Goal: Find specific page/section: Find specific page/section

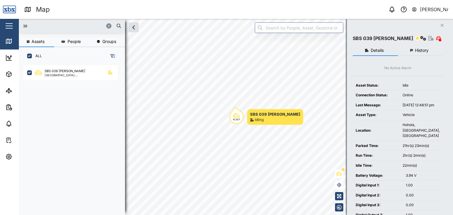
scroll to position [143, 92]
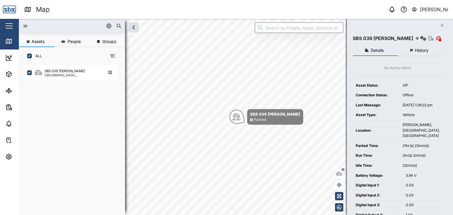
drag, startPoint x: 26, startPoint y: 27, endPoint x: 13, endPoint y: 27, distance: 13.6
click at [13, 27] on div "Map 0 [PERSON_NAME] Close Map Dashboard Assets ATS Camera Generator Personnel T…" at bounding box center [226, 107] width 453 height 215
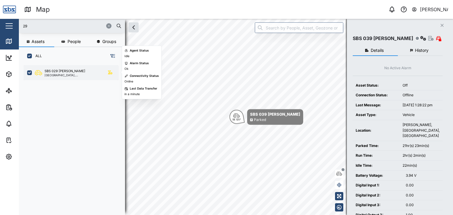
click at [64, 72] on div "SBS 029 [PERSON_NAME]" at bounding box center [64, 71] width 41 height 5
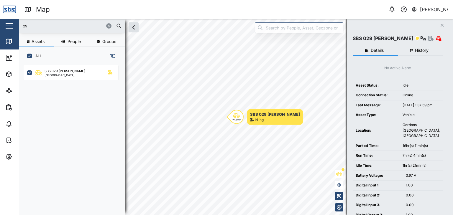
click at [34, 29] on input "29" at bounding box center [71, 26] width 99 height 9
click at [28, 27] on input "29" at bounding box center [71, 26] width 99 height 9
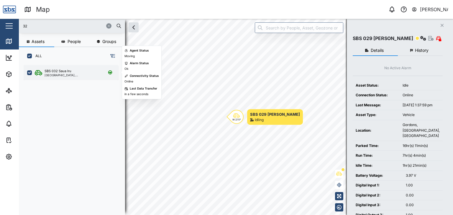
click at [61, 76] on div "[GEOGRAPHIC_DATA], [GEOGRAPHIC_DATA]" at bounding box center [72, 75] width 56 height 3
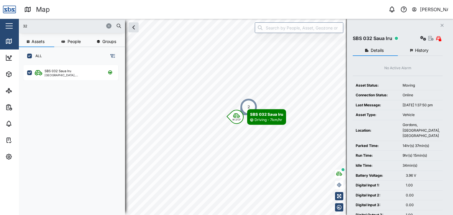
drag, startPoint x: 29, startPoint y: 27, endPoint x: 17, endPoint y: 27, distance: 12.1
click at [17, 27] on div "Map 0 [PERSON_NAME] Close Map Dashboard Assets ATS Camera Generator Personnel T…" at bounding box center [226, 107] width 453 height 215
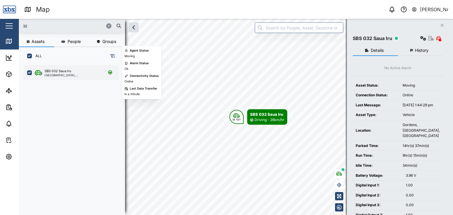
click at [50, 72] on div "SBS 032 Saua Iru" at bounding box center [57, 71] width 27 height 5
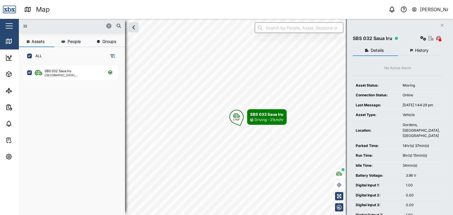
drag, startPoint x: 35, startPoint y: 22, endPoint x: 10, endPoint y: 22, distance: 25.3
click at [10, 22] on div "Map 0 [PERSON_NAME] Close Map Dashboard Assets ATS Camera Generator Personnel T…" at bounding box center [226, 107] width 453 height 215
type input "29"
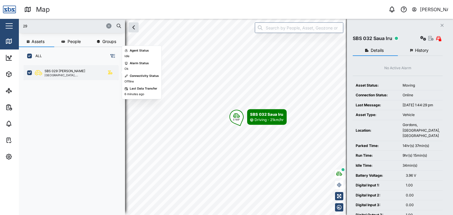
click at [61, 74] on div "[GEOGRAPHIC_DATA], [GEOGRAPHIC_DATA]" at bounding box center [72, 75] width 56 height 3
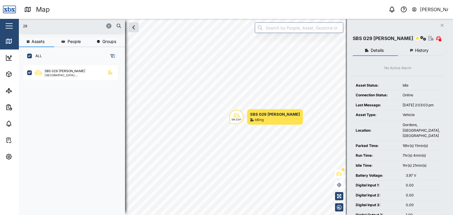
click at [36, 27] on input "29" at bounding box center [71, 26] width 99 height 9
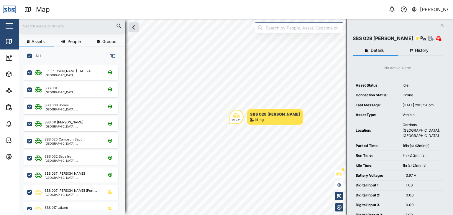
click at [34, 26] on input "text" at bounding box center [71, 26] width 99 height 9
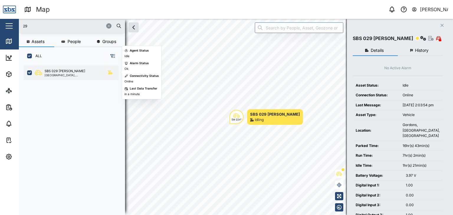
click at [65, 69] on div "SBS 029 [PERSON_NAME]" at bounding box center [64, 71] width 41 height 5
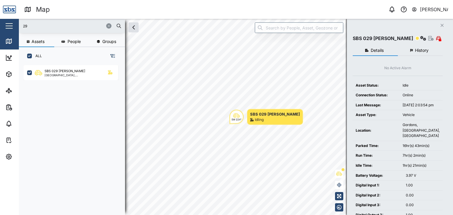
drag, startPoint x: 43, startPoint y: 24, endPoint x: 0, endPoint y: 29, distance: 43.6
click at [0, 29] on div "Map 0 Vijay Kumar Close Map Dashboard Assets ATS Camera Generator Personnel Tan…" at bounding box center [226, 107] width 453 height 215
type input "32"
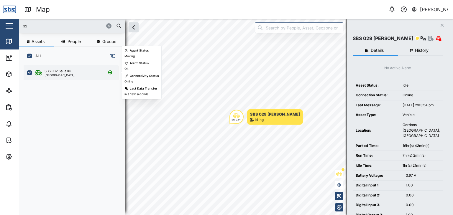
click at [53, 69] on div "SBS 032 Saua Iru" at bounding box center [57, 71] width 27 height 5
